Goal: Task Accomplishment & Management: Manage account settings

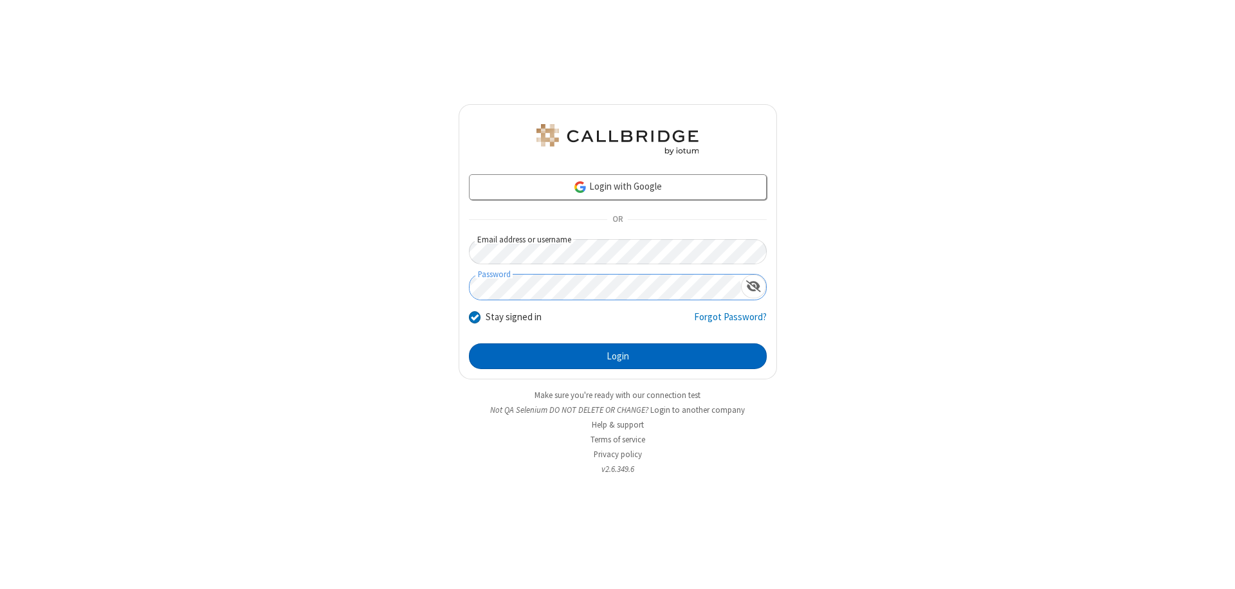
click at [618, 356] on button "Login" at bounding box center [618, 357] width 298 height 26
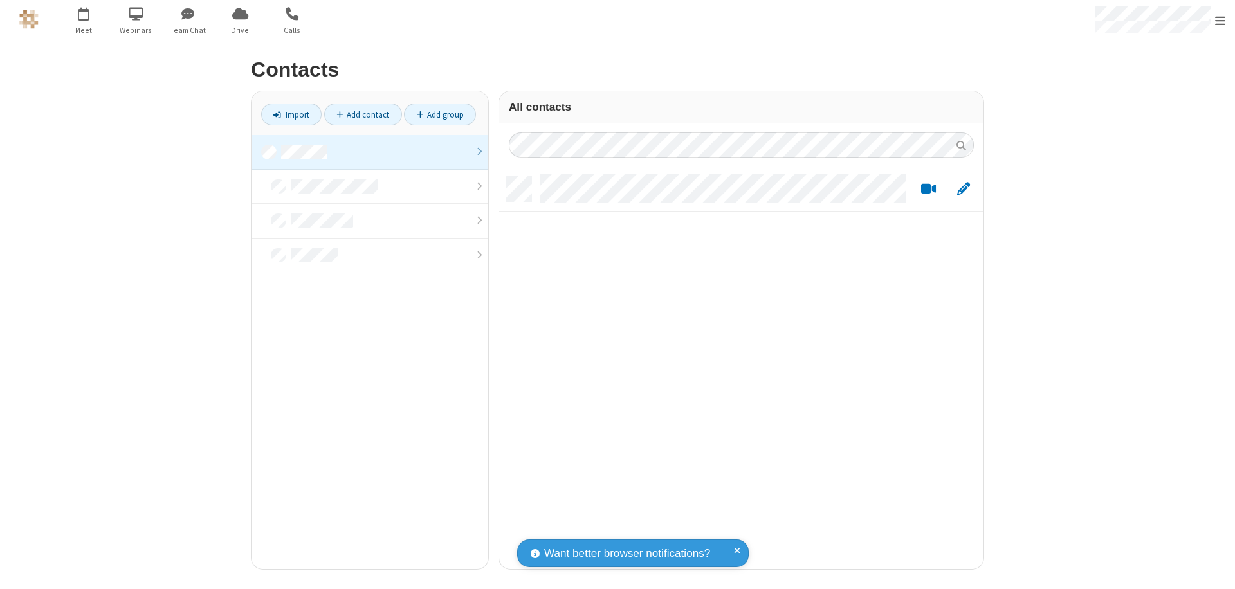
scroll to position [392, 475]
click at [370, 152] on link at bounding box center [370, 152] width 237 height 35
click at [440, 115] on link "Add group" at bounding box center [440, 115] width 72 height 22
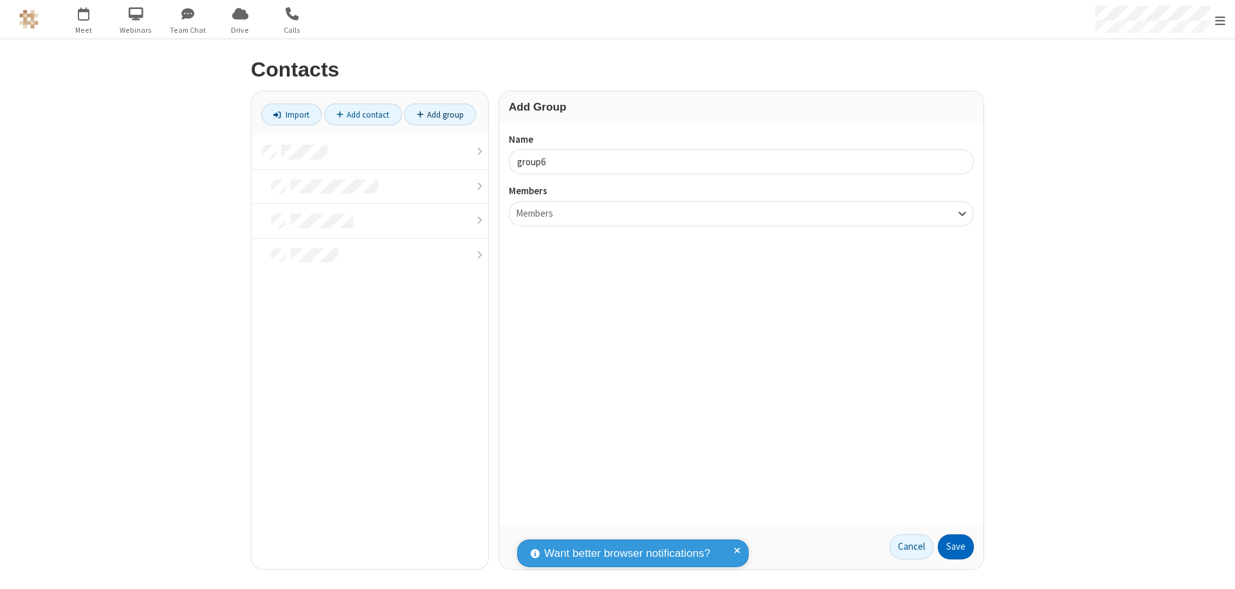
type input "group6"
click at [956, 547] on button "Save" at bounding box center [956, 548] width 36 height 26
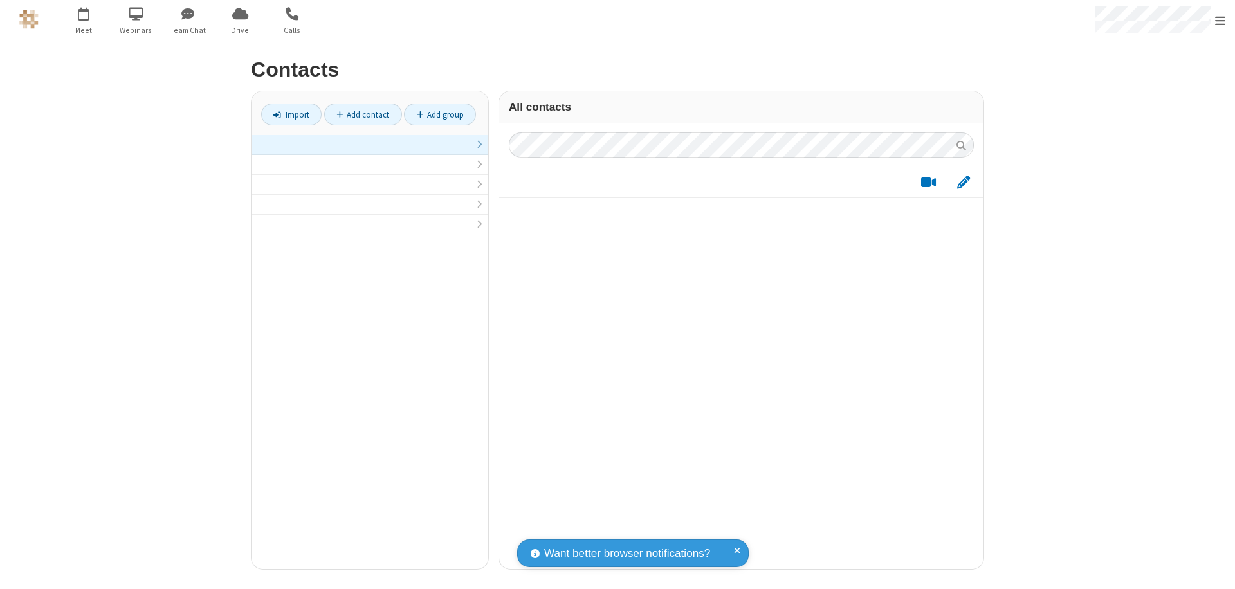
click at [370, 152] on link at bounding box center [370, 145] width 237 height 20
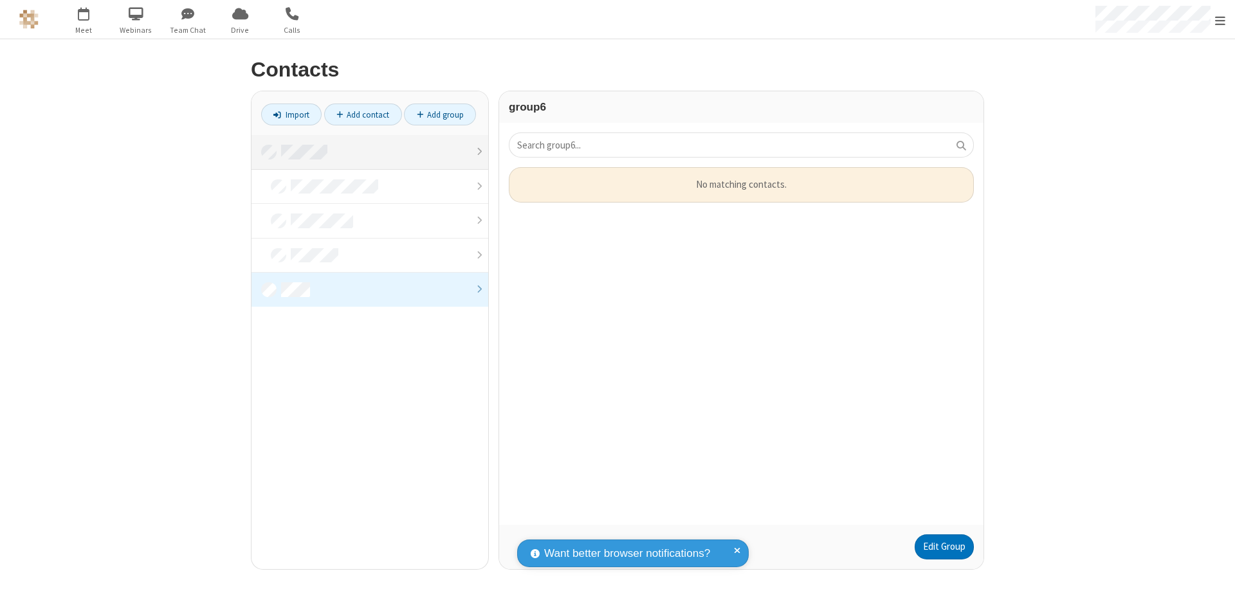
scroll to position [348, 475]
click at [944, 547] on link "Edit Group" at bounding box center [944, 548] width 59 height 26
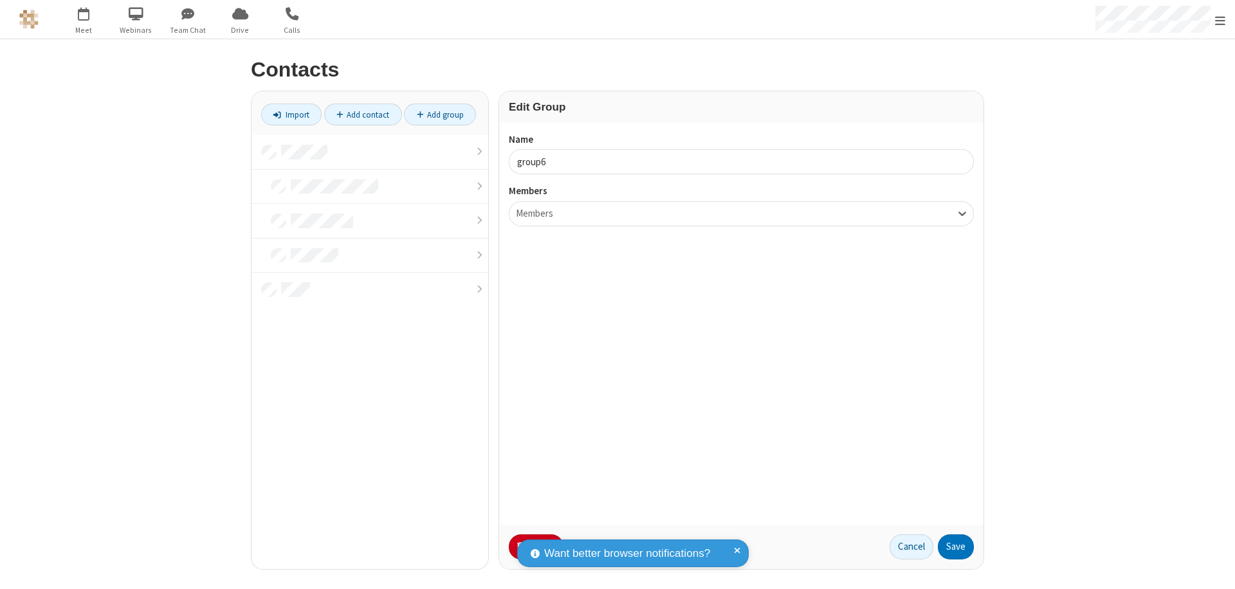
click at [0, 0] on button "No Thanks" at bounding box center [0, 0] width 0 height 0
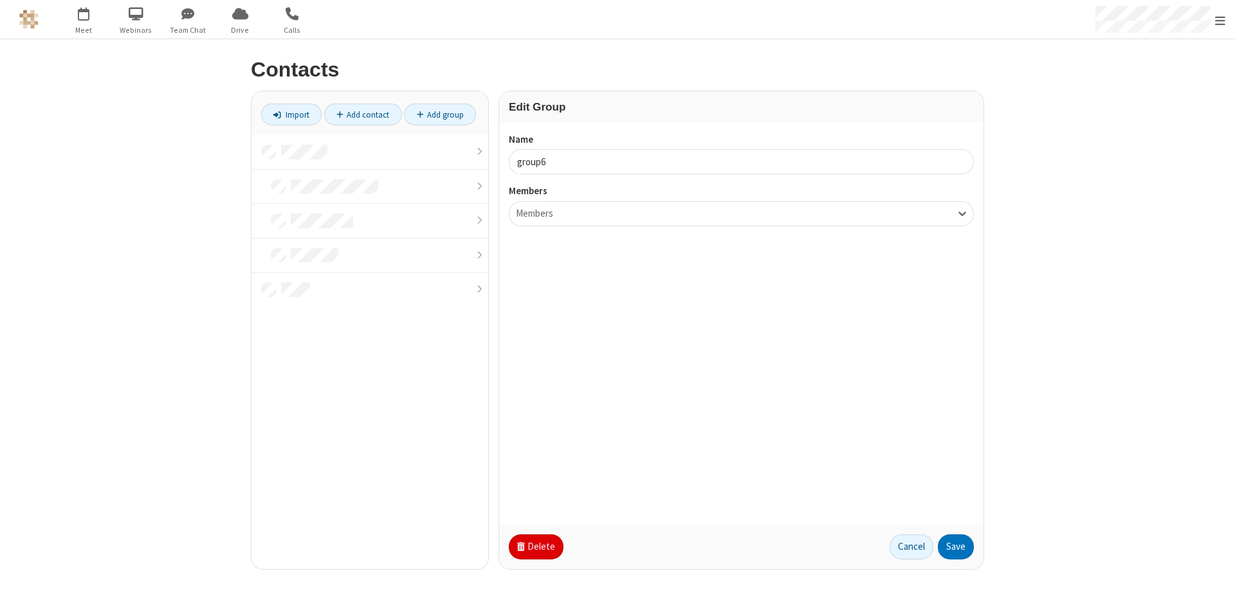
click at [535, 547] on button "Delete" at bounding box center [536, 548] width 55 height 26
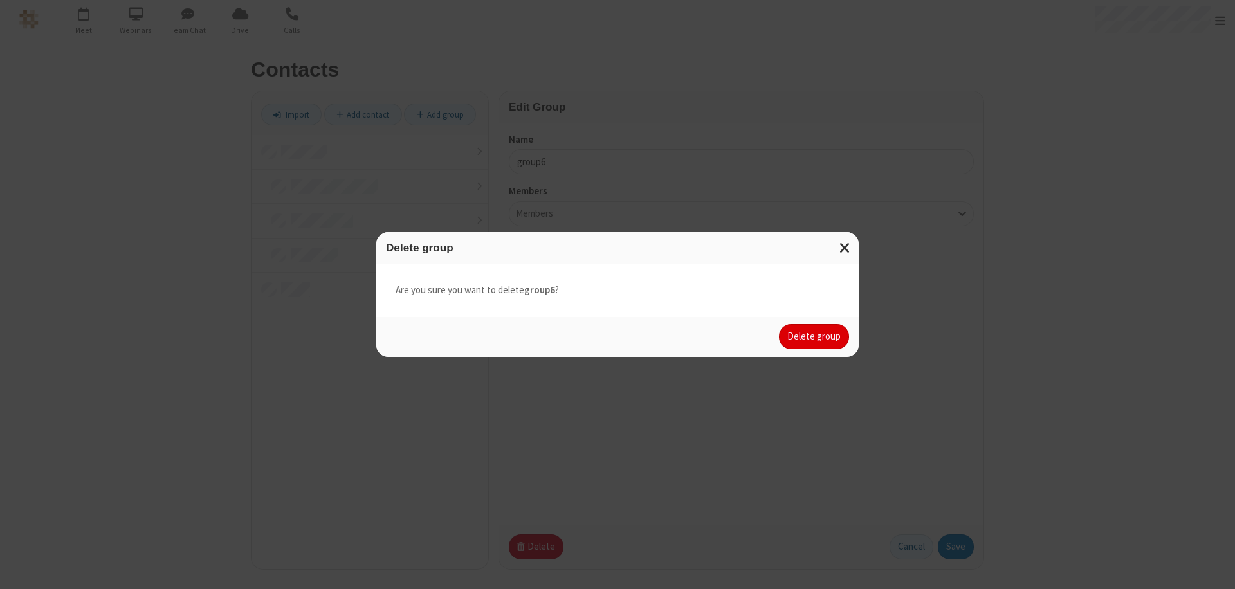
click at [814, 336] on button "Delete group" at bounding box center [814, 337] width 70 height 26
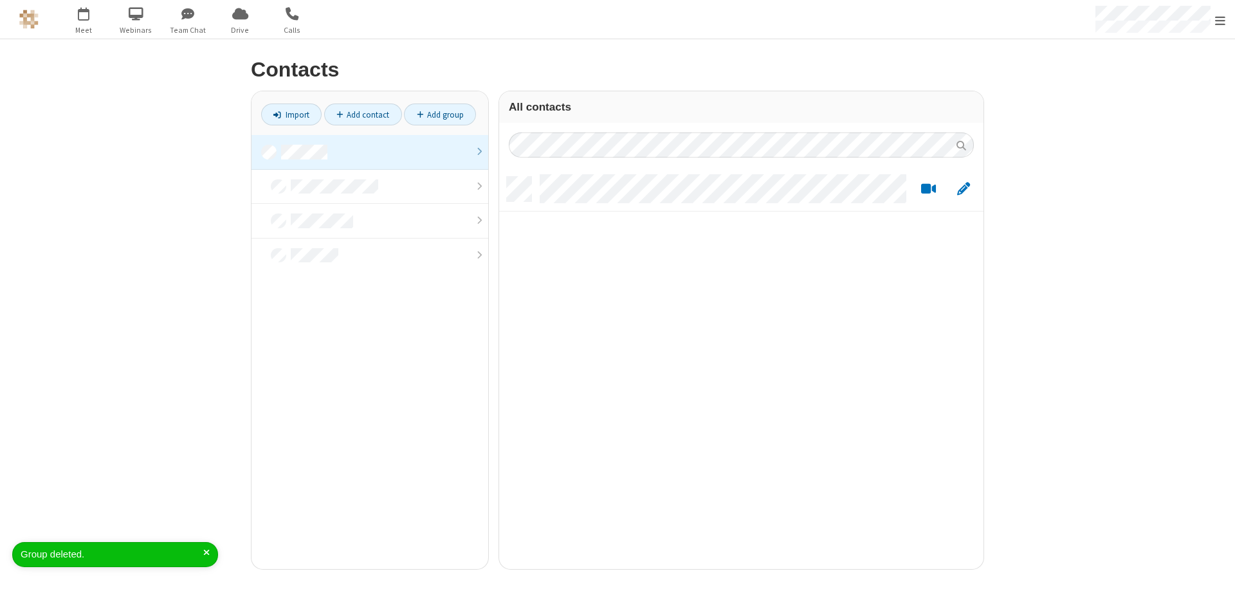
scroll to position [392, 475]
